Goal: Task Accomplishment & Management: Manage account settings

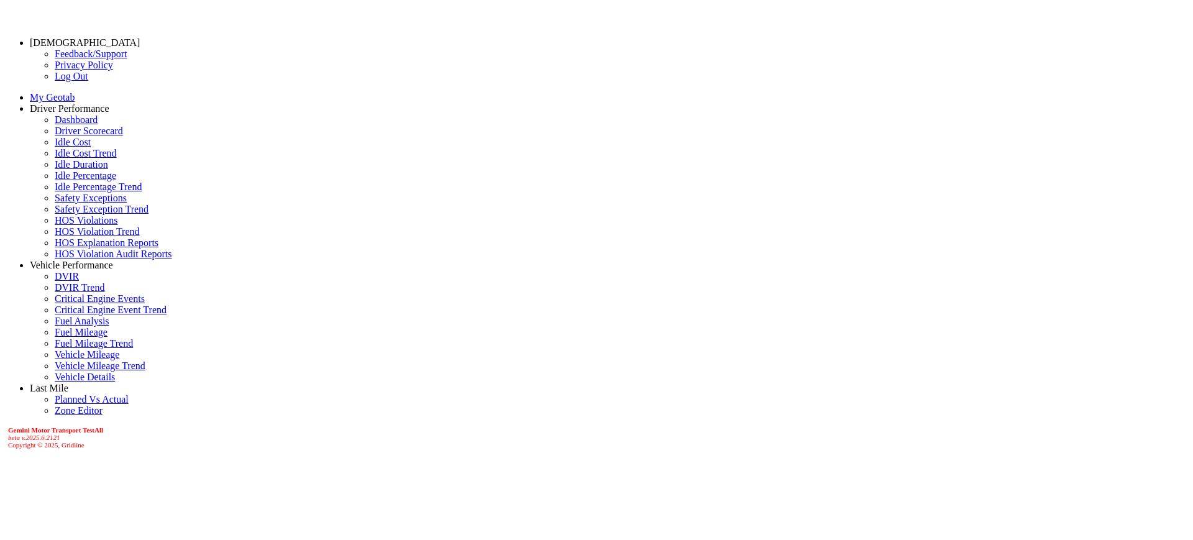
click at [97, 41] on link "[DEMOGRAPHIC_DATA]" at bounding box center [85, 42] width 110 height 11
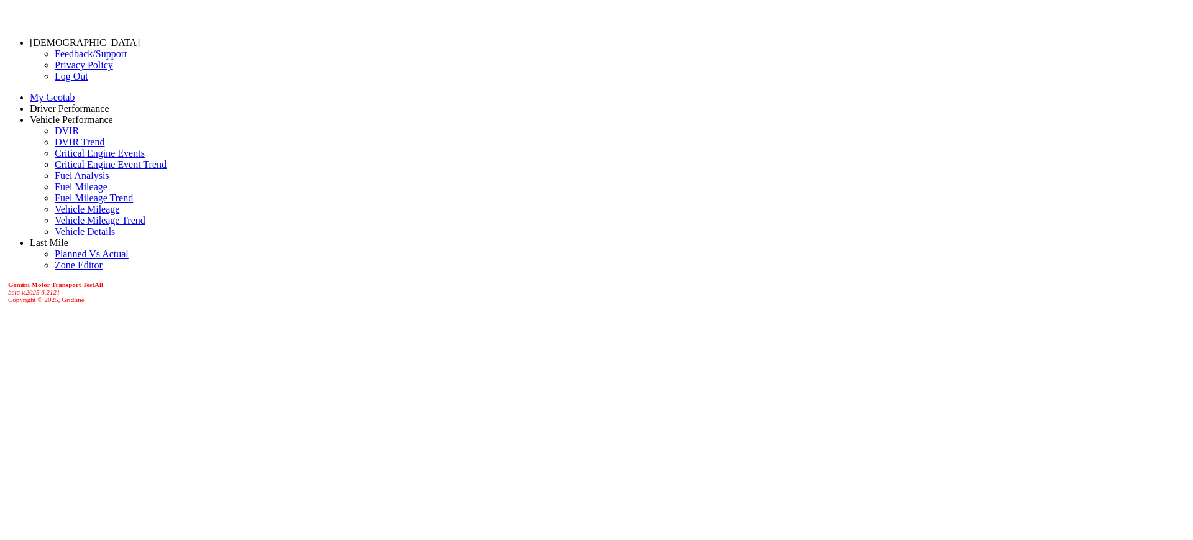
click at [55, 81] on link "Log Out" at bounding box center [72, 76] width 34 height 11
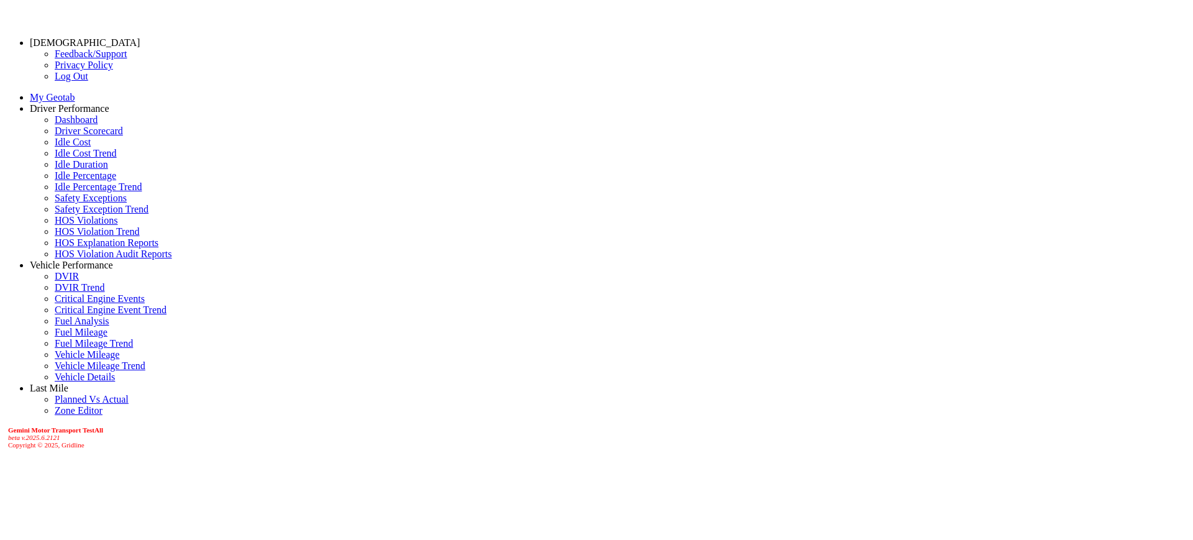
click at [86, 37] on link "[DEMOGRAPHIC_DATA]" at bounding box center [85, 42] width 110 height 11
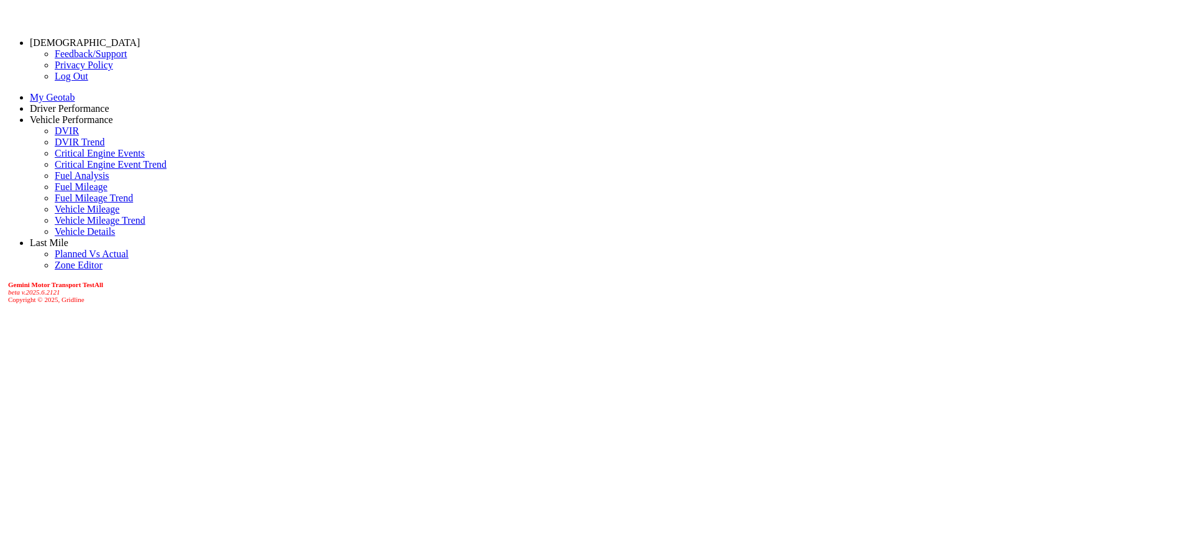
click at [55, 81] on link "Log Out" at bounding box center [72, 76] width 34 height 11
